Goal: Task Accomplishment & Management: Manage account settings

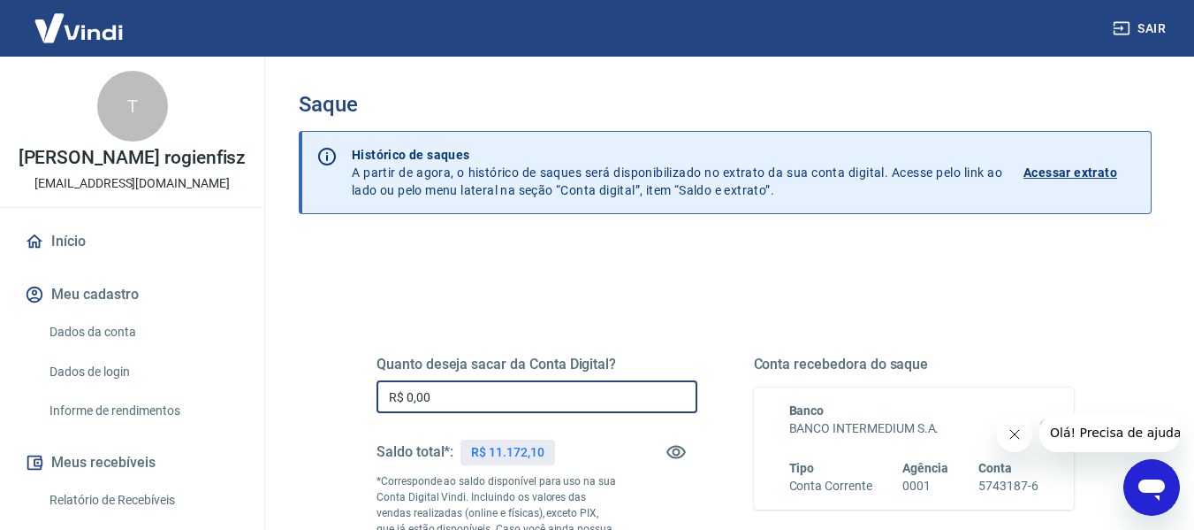
click at [622, 391] on input "R$ 0,00" at bounding box center [537, 396] width 321 height 33
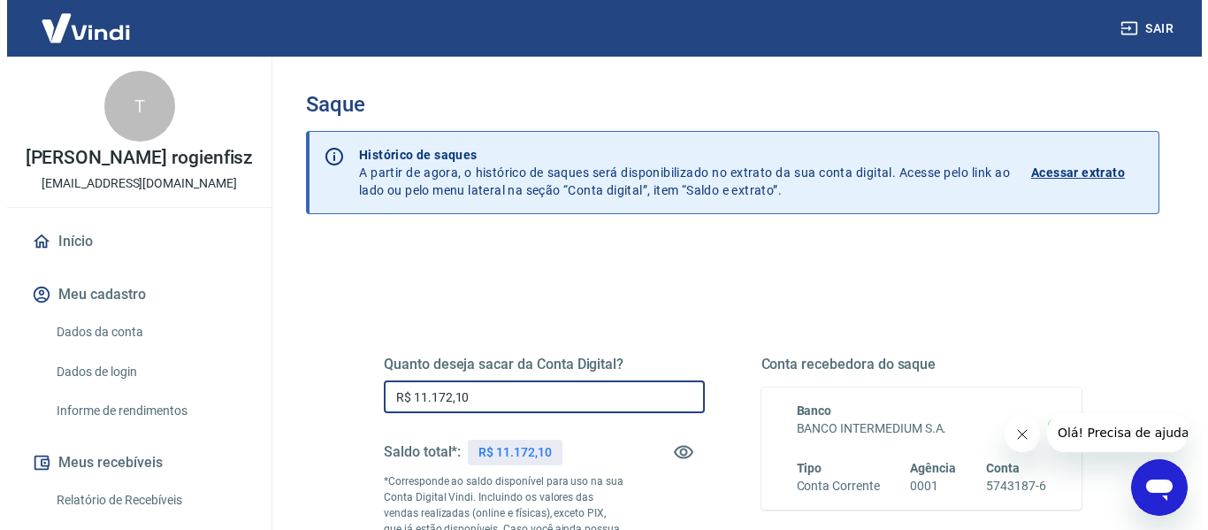
scroll to position [321, 0]
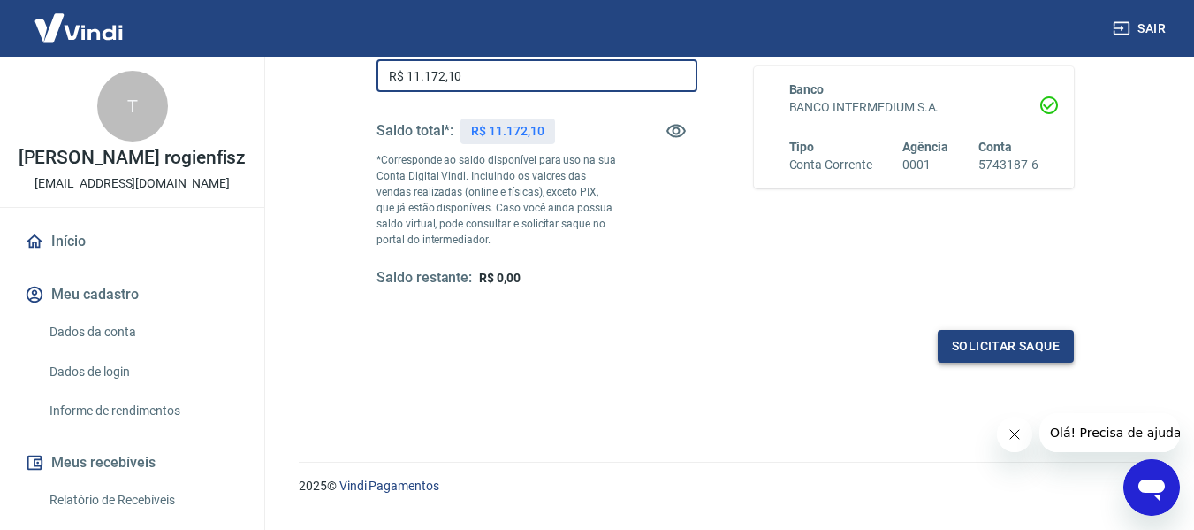
type input "R$ 11.172,10"
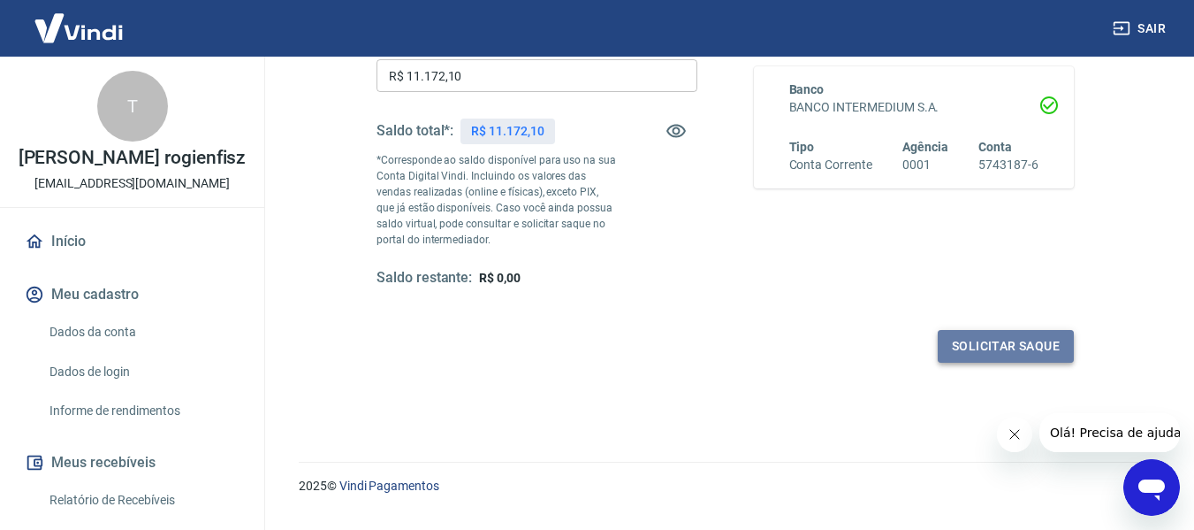
click at [1002, 348] on button "Solicitar saque" at bounding box center [1006, 346] width 136 height 33
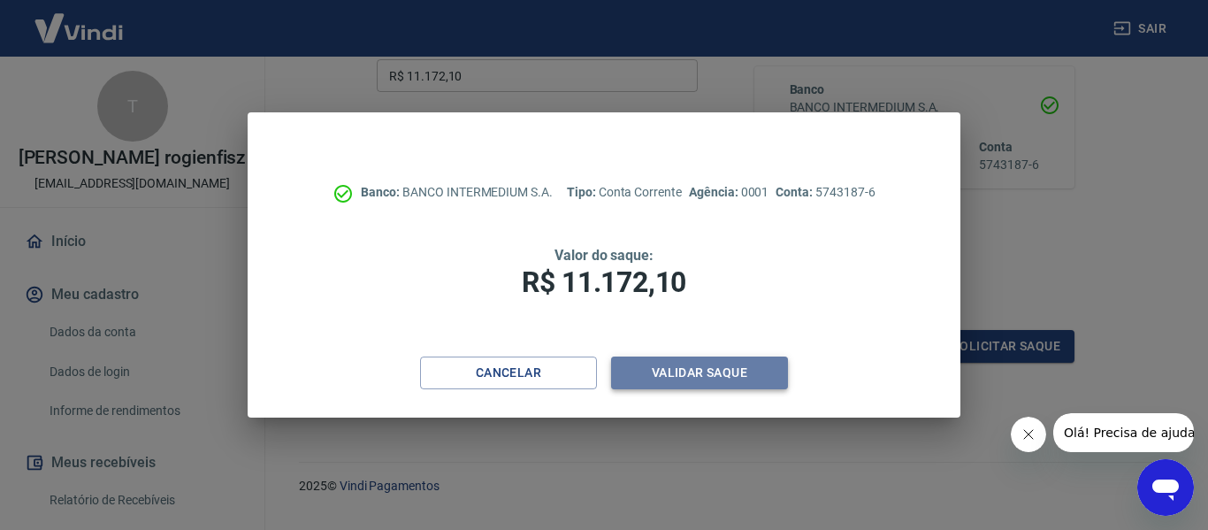
click at [718, 362] on button "Validar saque" at bounding box center [699, 372] width 177 height 33
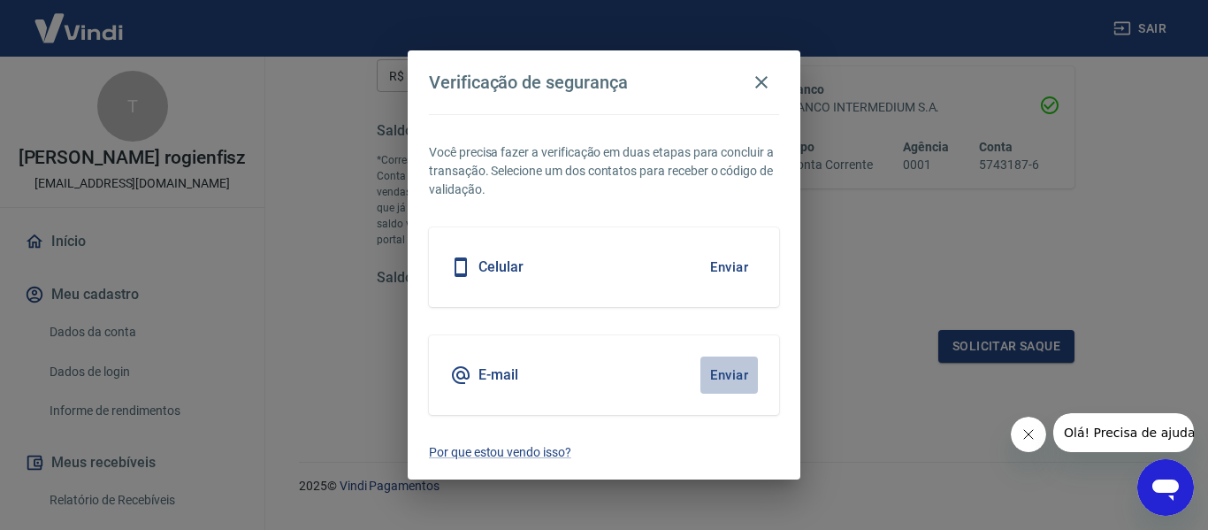
click at [726, 378] on button "Enviar" at bounding box center [728, 374] width 57 height 37
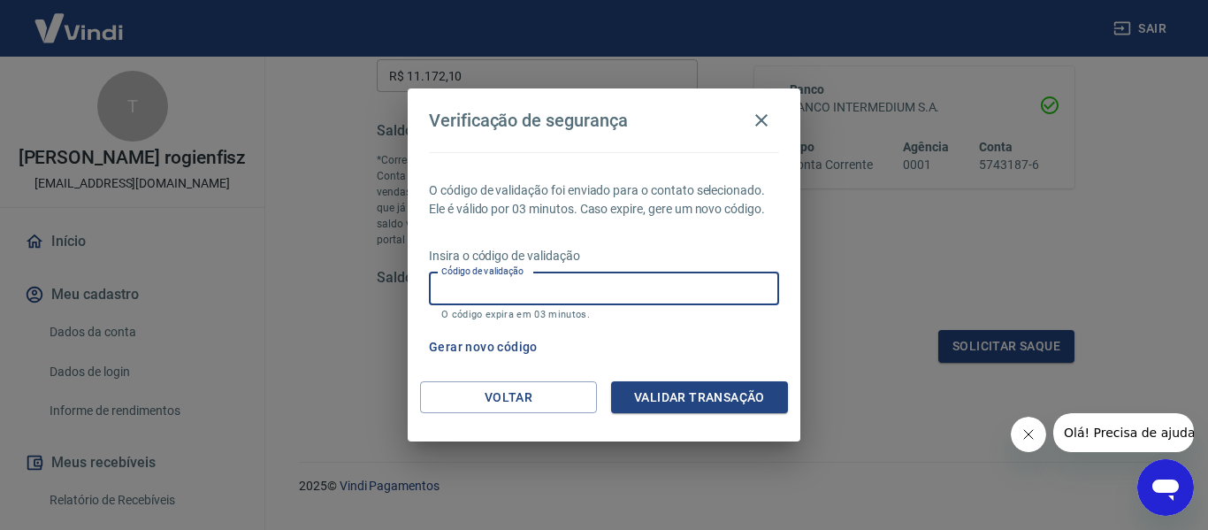
click at [614, 294] on input "Código de validação" at bounding box center [604, 288] width 350 height 33
type input "105207"
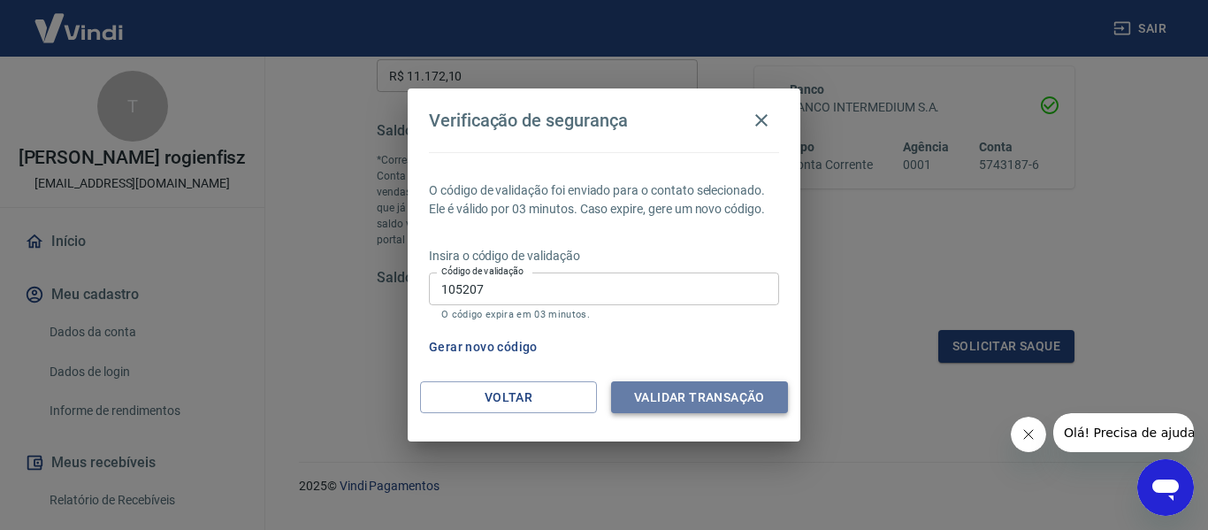
click at [660, 389] on button "Validar transação" at bounding box center [699, 397] width 177 height 33
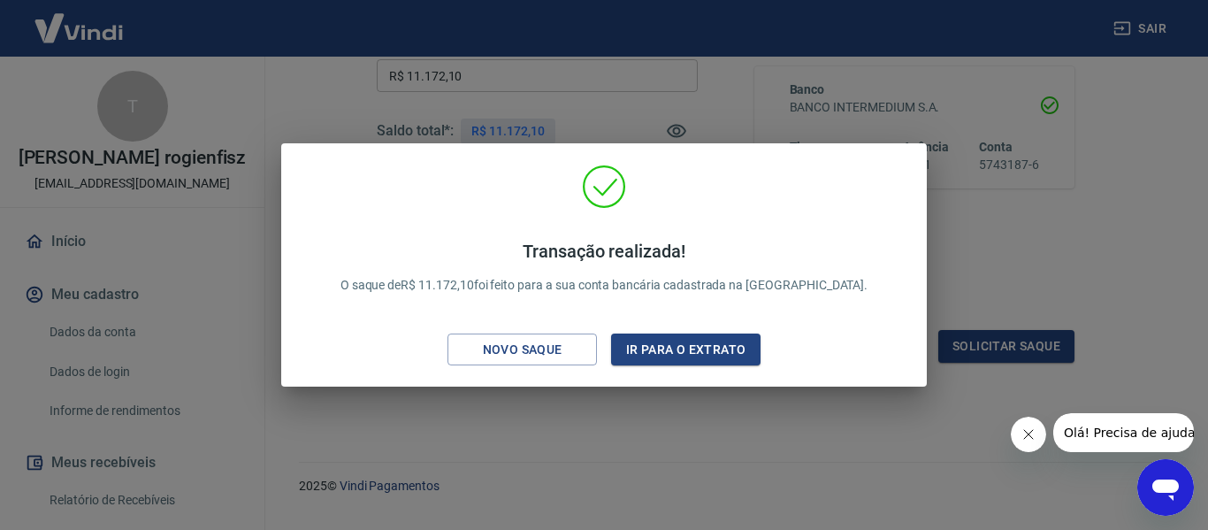
click at [691, 104] on div "Transação realizada! O saque de R$ 11.172,10 foi feito para a sua conta bancári…" at bounding box center [604, 265] width 1208 height 530
